Goal: Book appointment/travel/reservation

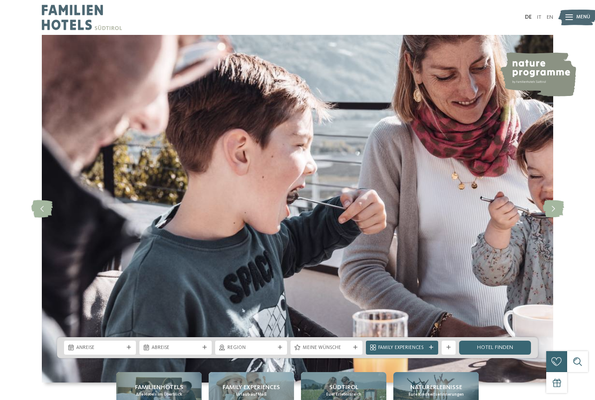
click at [76, 351] on div "Anreise" at bounding box center [100, 346] width 51 height 7
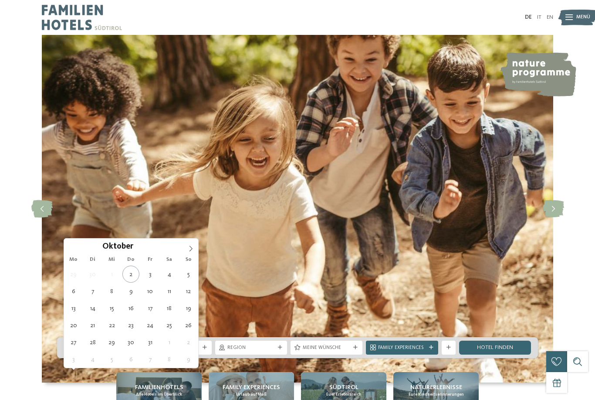
type div "11.10.2025"
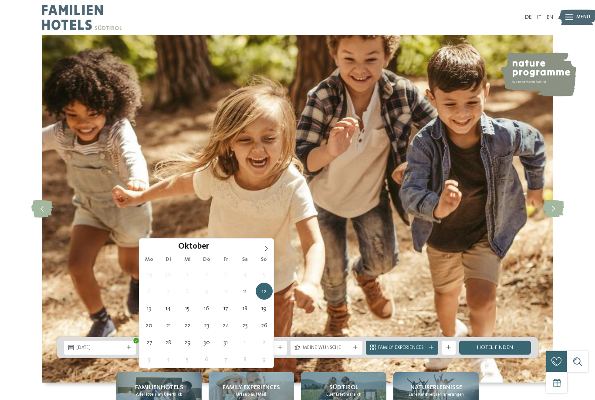
type div "11.10.2025"
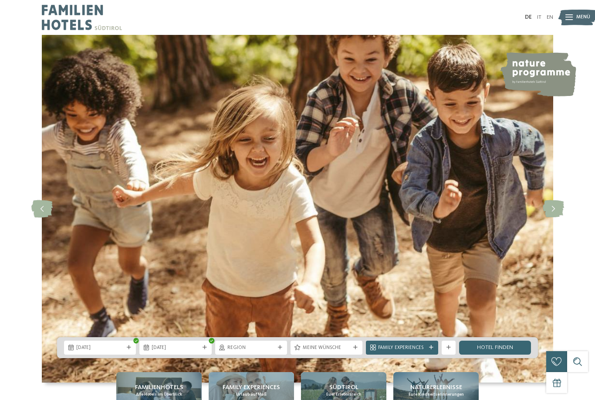
click at [92, 351] on span "11.10.2025" at bounding box center [99, 347] width 47 height 7
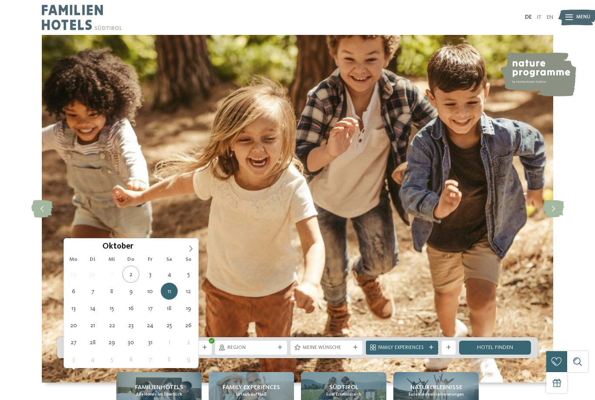
type div "[DATE]"
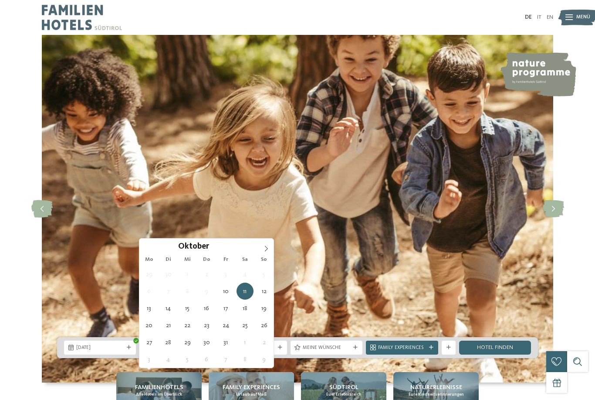
type div "[DATE]"
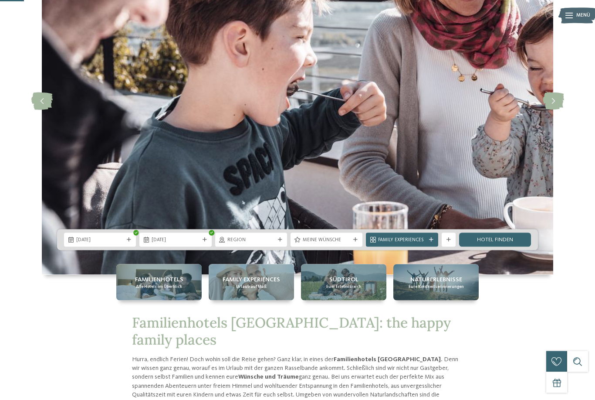
scroll to position [139, 0]
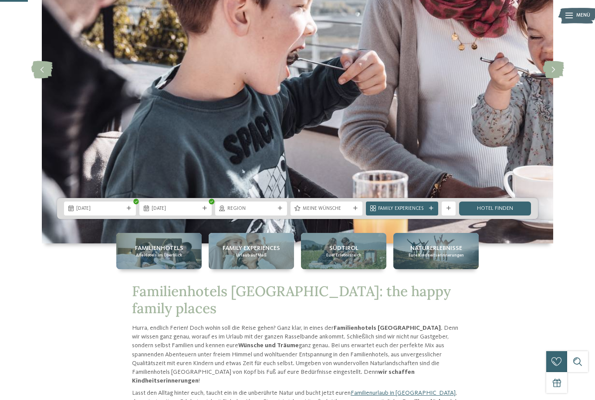
click at [347, 212] on span "Meine Wünsche" at bounding box center [326, 208] width 47 height 7
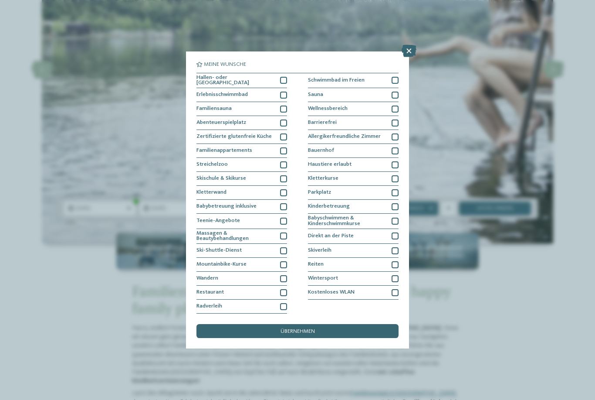
scroll to position [0, 0]
click at [403, 45] on icon at bounding box center [409, 51] width 15 height 12
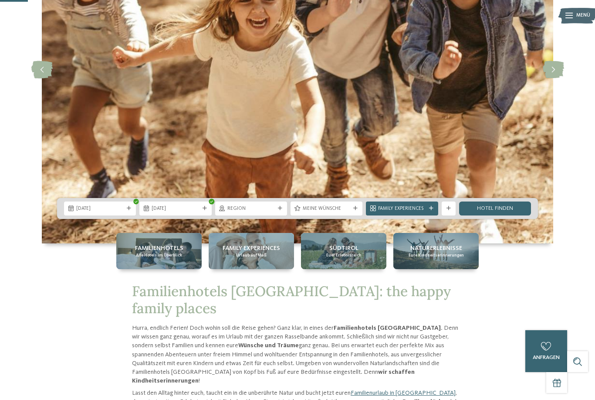
click at [478, 215] on link "Hotel finden" at bounding box center [495, 208] width 72 height 14
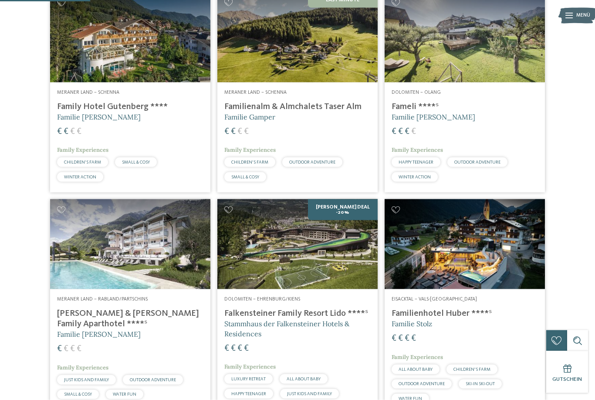
scroll to position [295, 0]
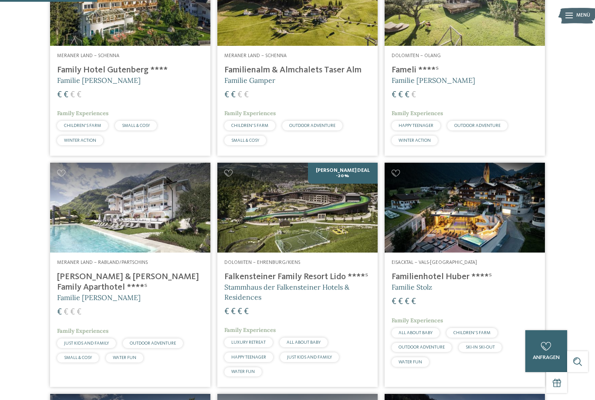
click at [86, 239] on img at bounding box center [130, 208] width 160 height 90
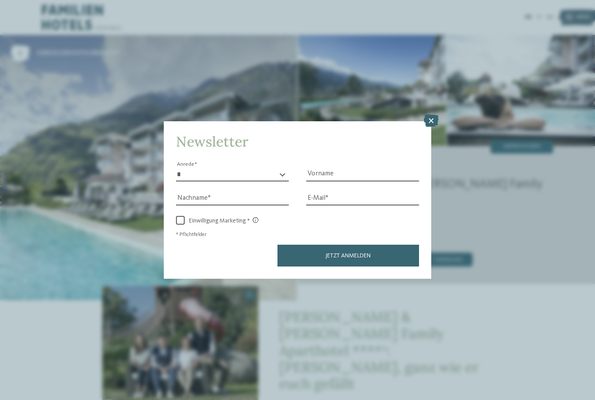
click at [441, 82] on div "Newsletter * **** **** ******* ****** Anrede Vorname Nachname Link" at bounding box center [297, 200] width 595 height 400
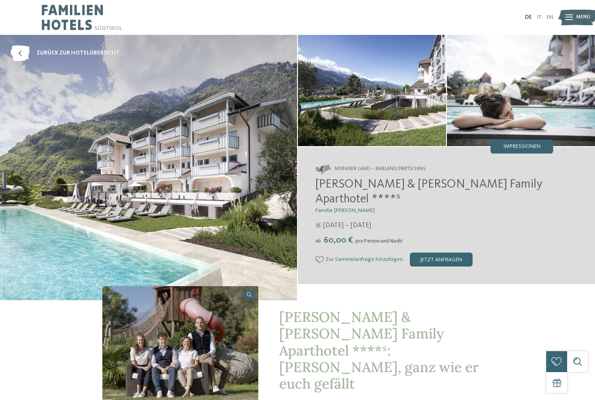
click at [160, 254] on img at bounding box center [148, 167] width 297 height 265
click at [407, 105] on img at bounding box center [372, 90] width 148 height 111
click at [529, 149] on span "Impressionen" at bounding box center [522, 147] width 37 height 6
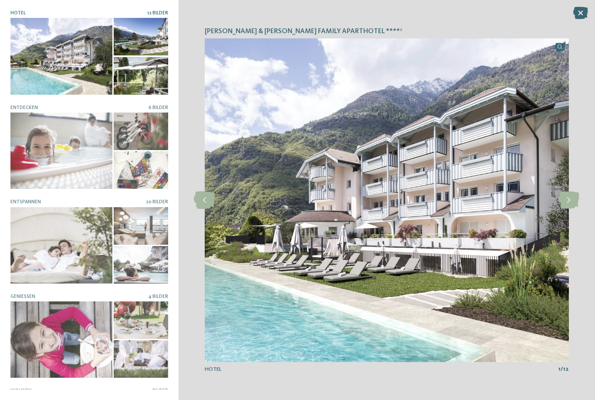
click at [572, 203] on icon at bounding box center [568, 199] width 21 height 17
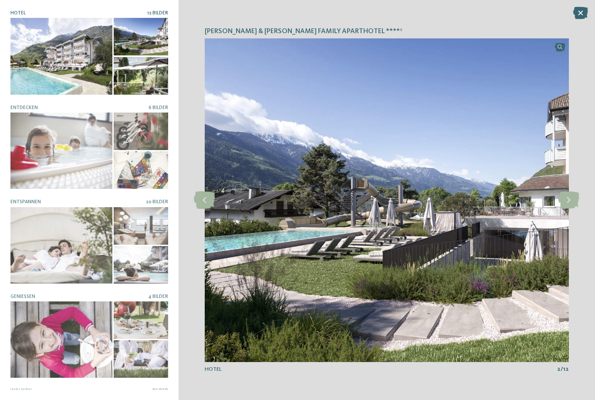
click at [572, 204] on icon at bounding box center [568, 199] width 21 height 17
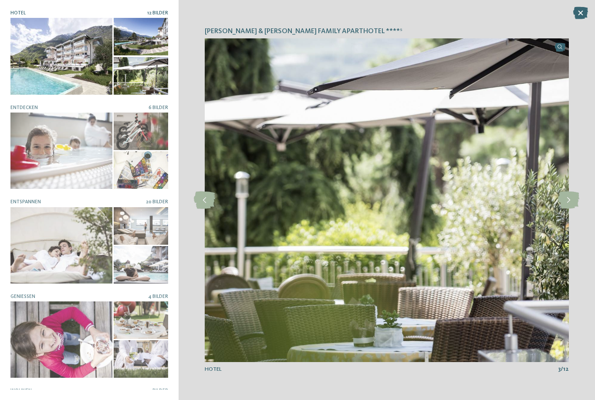
click at [573, 199] on icon at bounding box center [568, 199] width 21 height 17
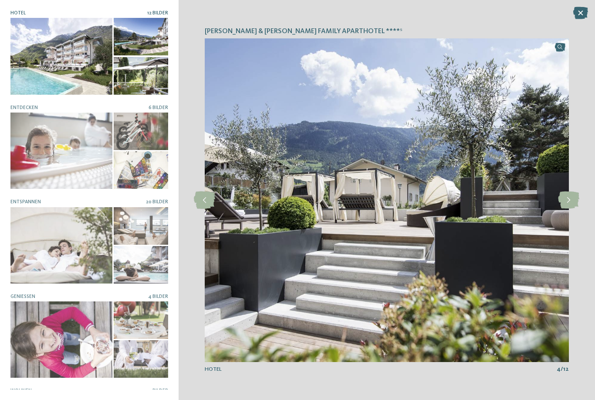
click at [570, 204] on icon at bounding box center [568, 199] width 21 height 17
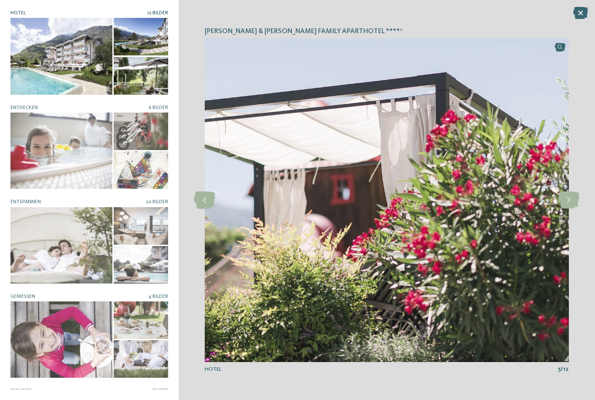
click at [570, 206] on icon at bounding box center [568, 199] width 21 height 17
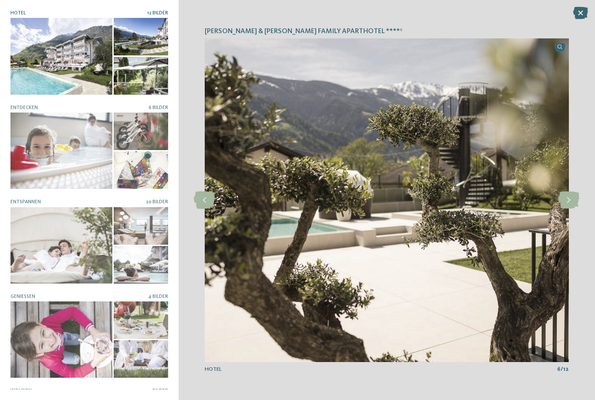
click at [569, 207] on icon at bounding box center [568, 199] width 21 height 17
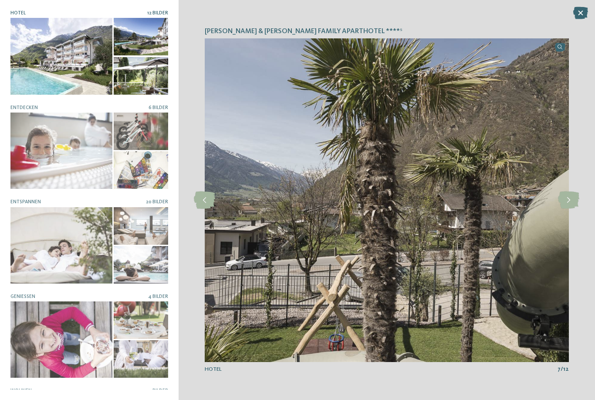
click at [568, 203] on icon at bounding box center [568, 199] width 21 height 17
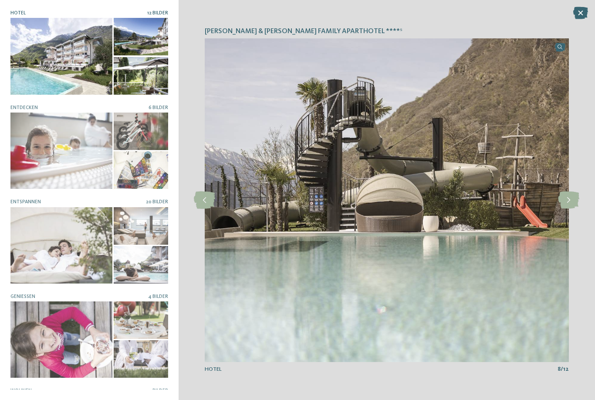
click at [566, 203] on icon at bounding box center [568, 199] width 21 height 17
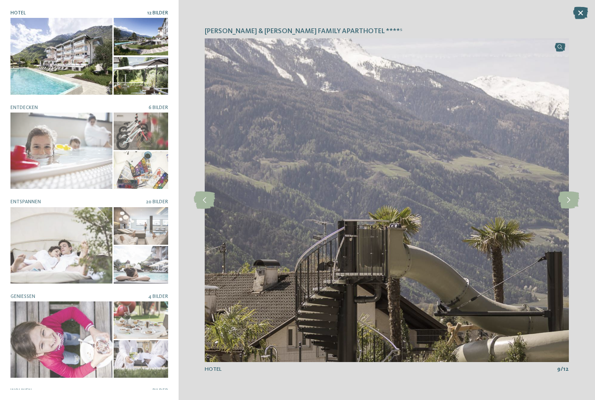
click at [570, 199] on icon at bounding box center [568, 199] width 21 height 17
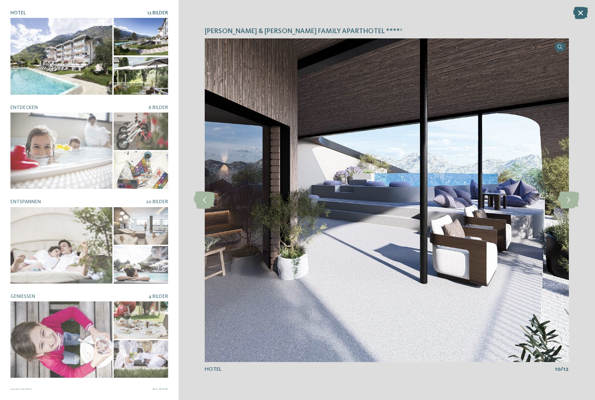
click at [571, 198] on icon at bounding box center [568, 199] width 21 height 17
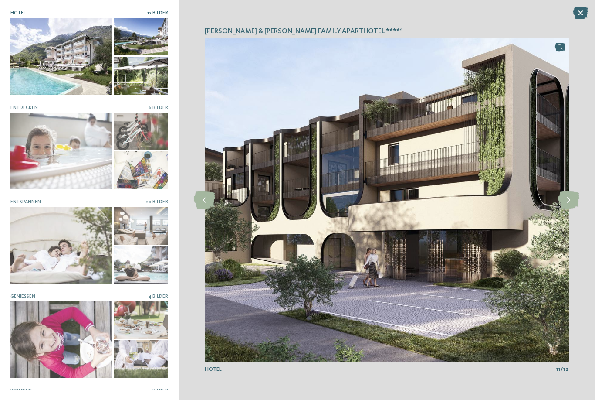
click at [567, 204] on icon at bounding box center [568, 199] width 21 height 17
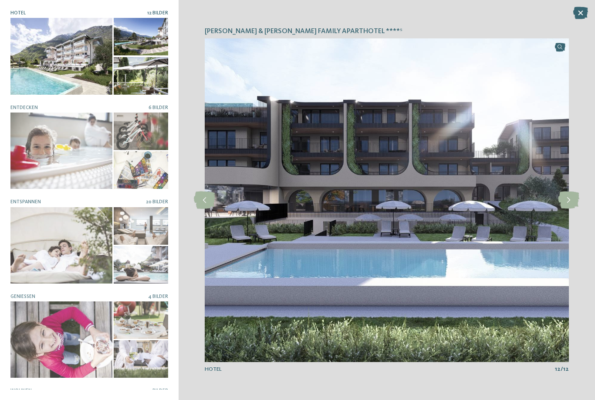
click at [216, 194] on img at bounding box center [387, 199] width 364 height 323
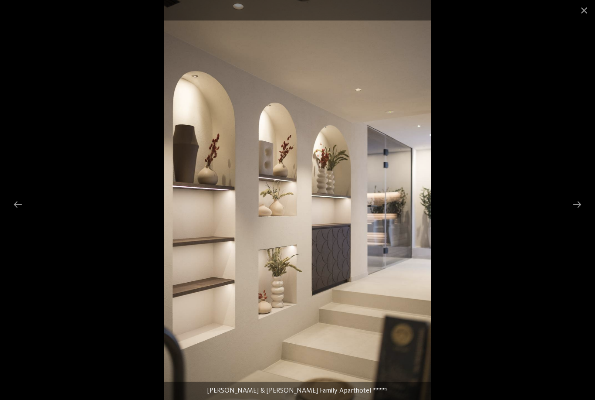
click at [582, 12] on span at bounding box center [584, 10] width 22 height 20
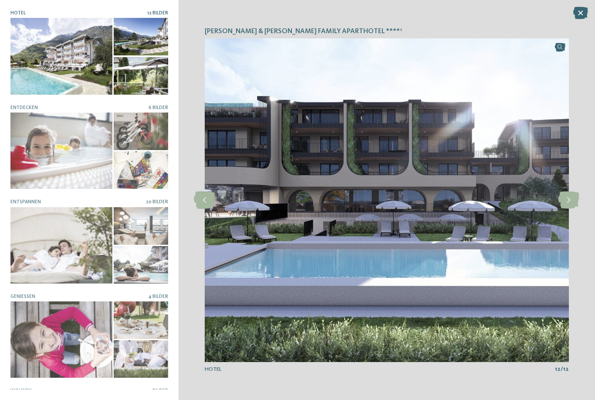
click at [582, 11] on icon at bounding box center [580, 13] width 15 height 12
